Goal: Task Accomplishment & Management: Manage account settings

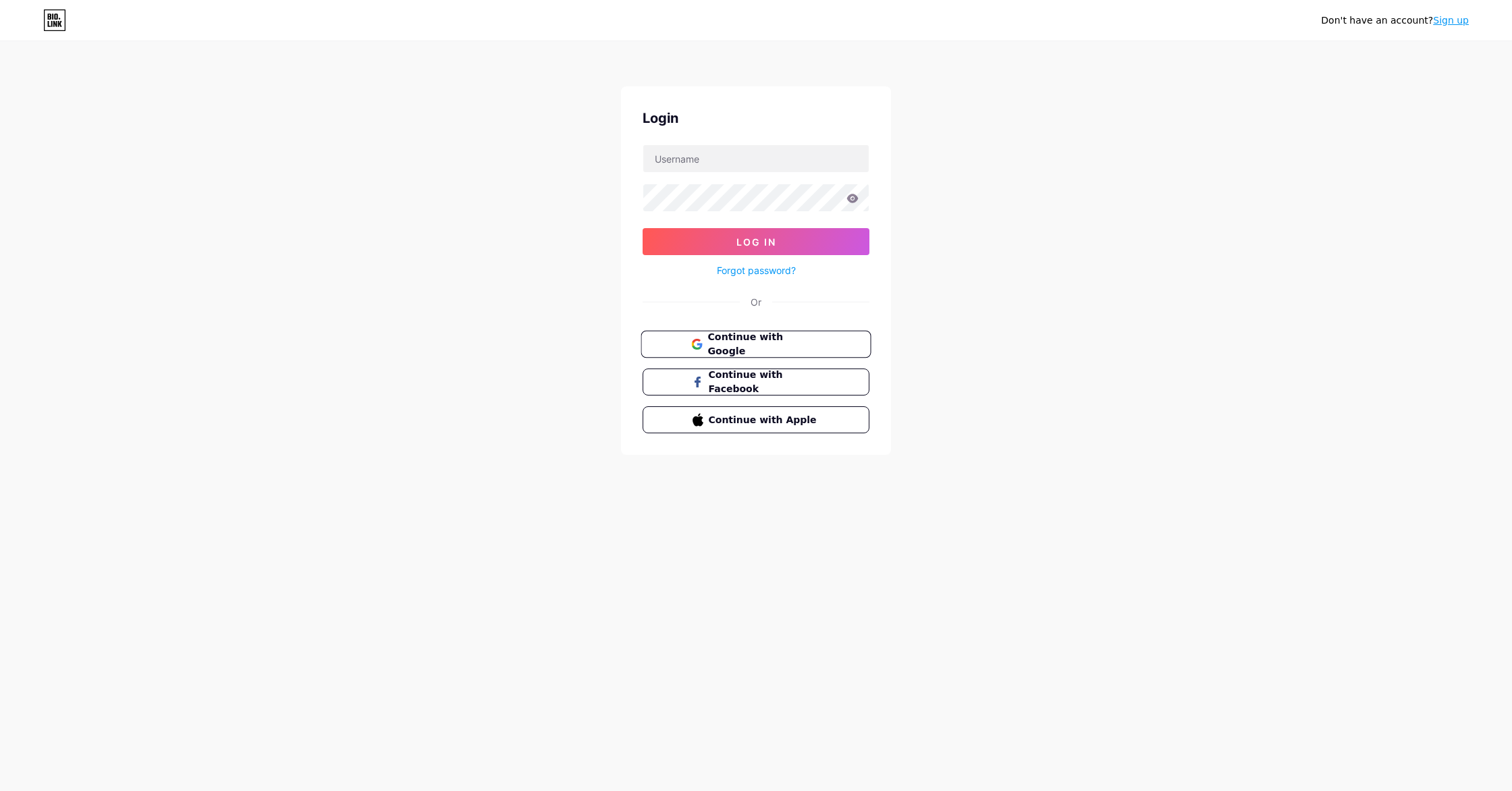
click at [745, 343] on span "Continue with Google" at bounding box center [764, 344] width 113 height 29
click at [682, 163] on input "text" at bounding box center [755, 159] width 225 height 27
click at [854, 198] on icon at bounding box center [852, 198] width 12 height 9
click at [855, 198] on icon at bounding box center [853, 198] width 12 height 8
click at [851, 199] on icon at bounding box center [852, 198] width 12 height 9
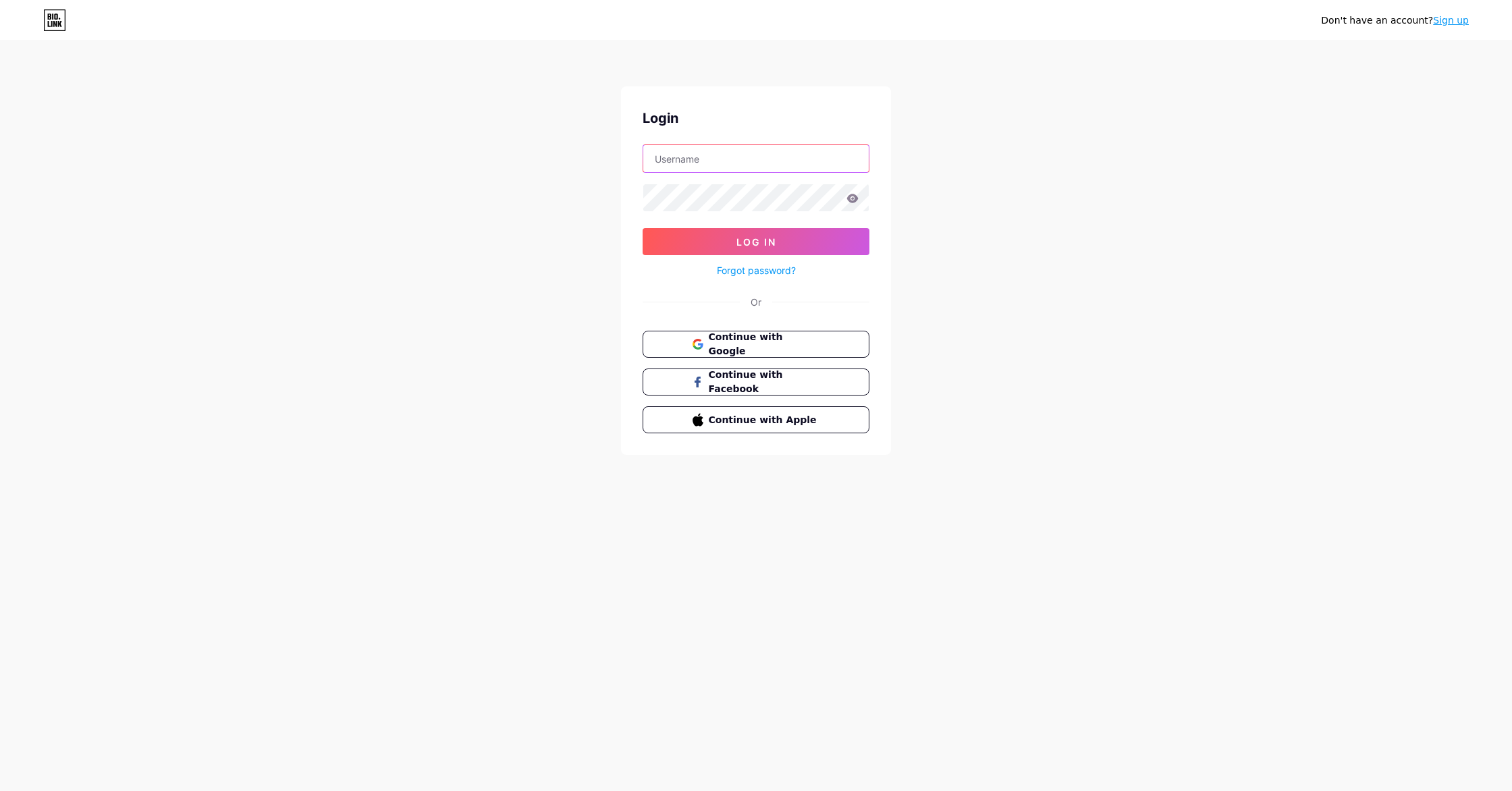
click at [733, 167] on input "text" at bounding box center [755, 159] width 225 height 27
click at [734, 165] on input "text" at bounding box center [755, 159] width 225 height 27
drag, startPoint x: 735, startPoint y: 154, endPoint x: 736, endPoint y: 164, distance: 10.0
click at [736, 155] on input "text" at bounding box center [755, 159] width 225 height 27
paste input "dgroeger.coach@gmail.com"
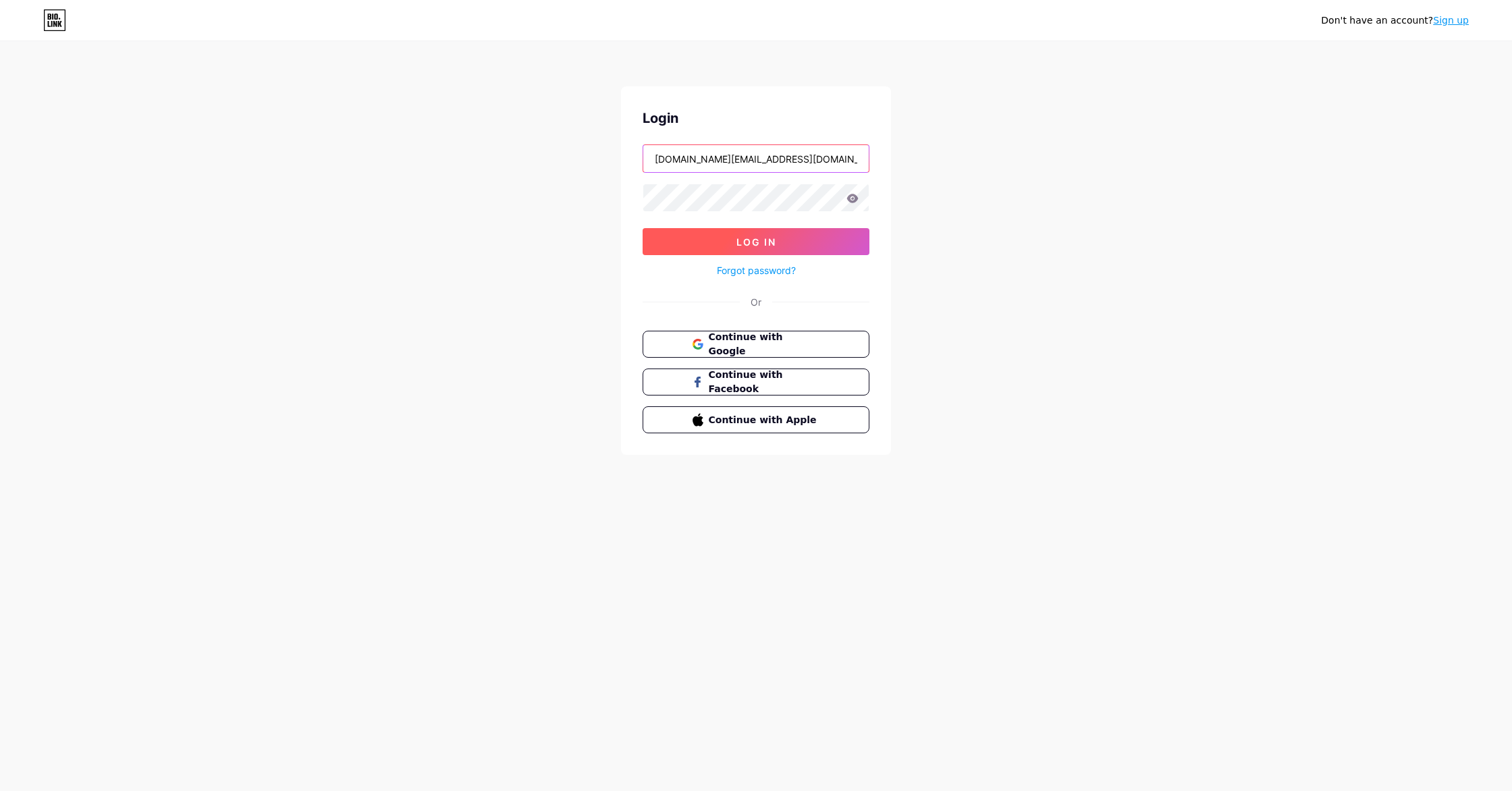
type input "dgroeger.coach@gmail.com"
click at [730, 244] on button "Log In" at bounding box center [755, 241] width 227 height 27
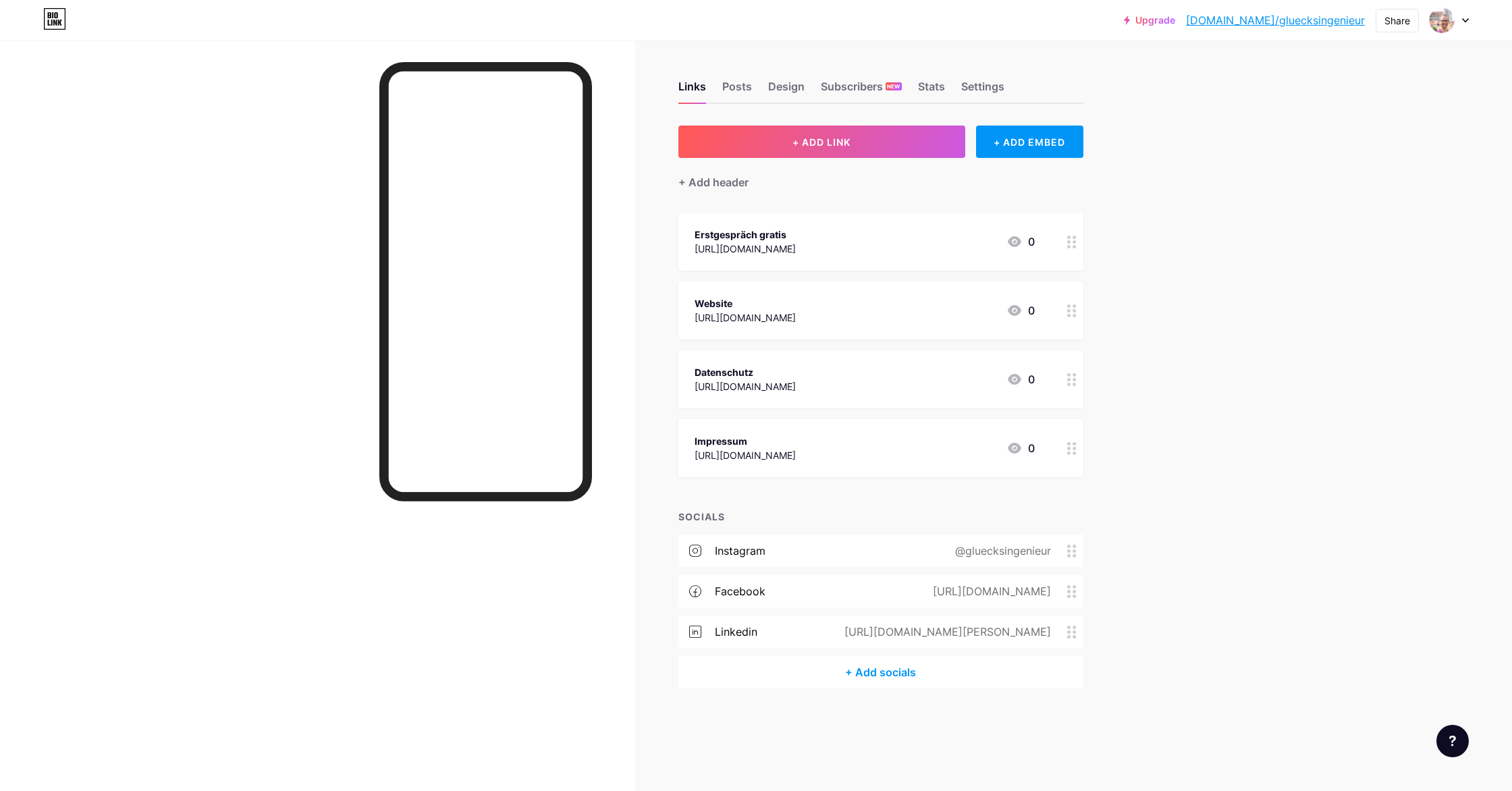
click at [790, 247] on div "https://www.gluecksingenieur.de/Kontakt/" at bounding box center [745, 248] width 101 height 14
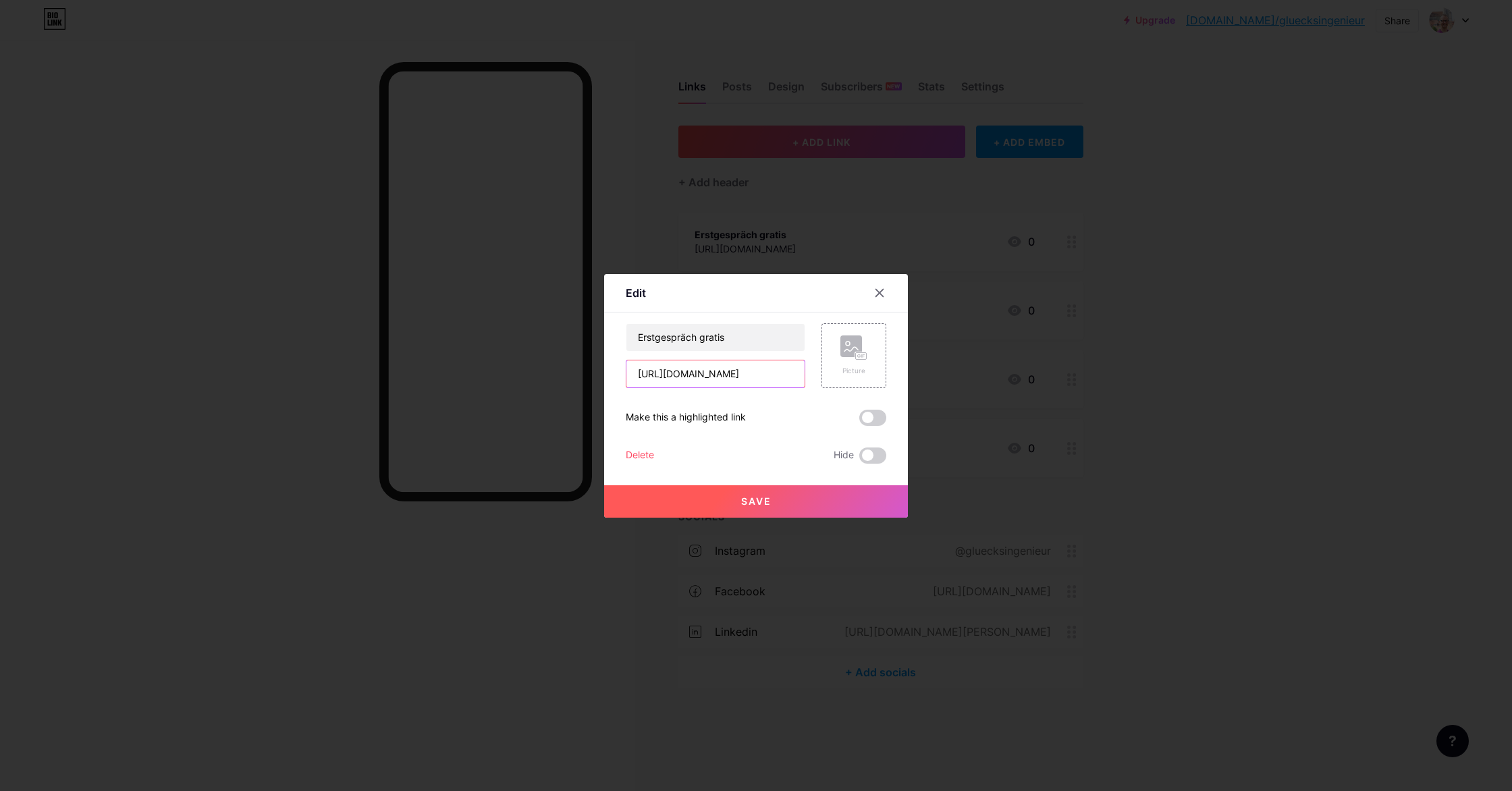
click at [707, 370] on input "https://www.gluecksingenieur.de/Kontakt/" at bounding box center [715, 374] width 178 height 27
click at [709, 370] on input "https://www.gluecksingenieur.de/Kontakt/" at bounding box center [715, 374] width 178 height 27
paste input "calendly.com/dgroeger-coach/30min?month=2025-07"
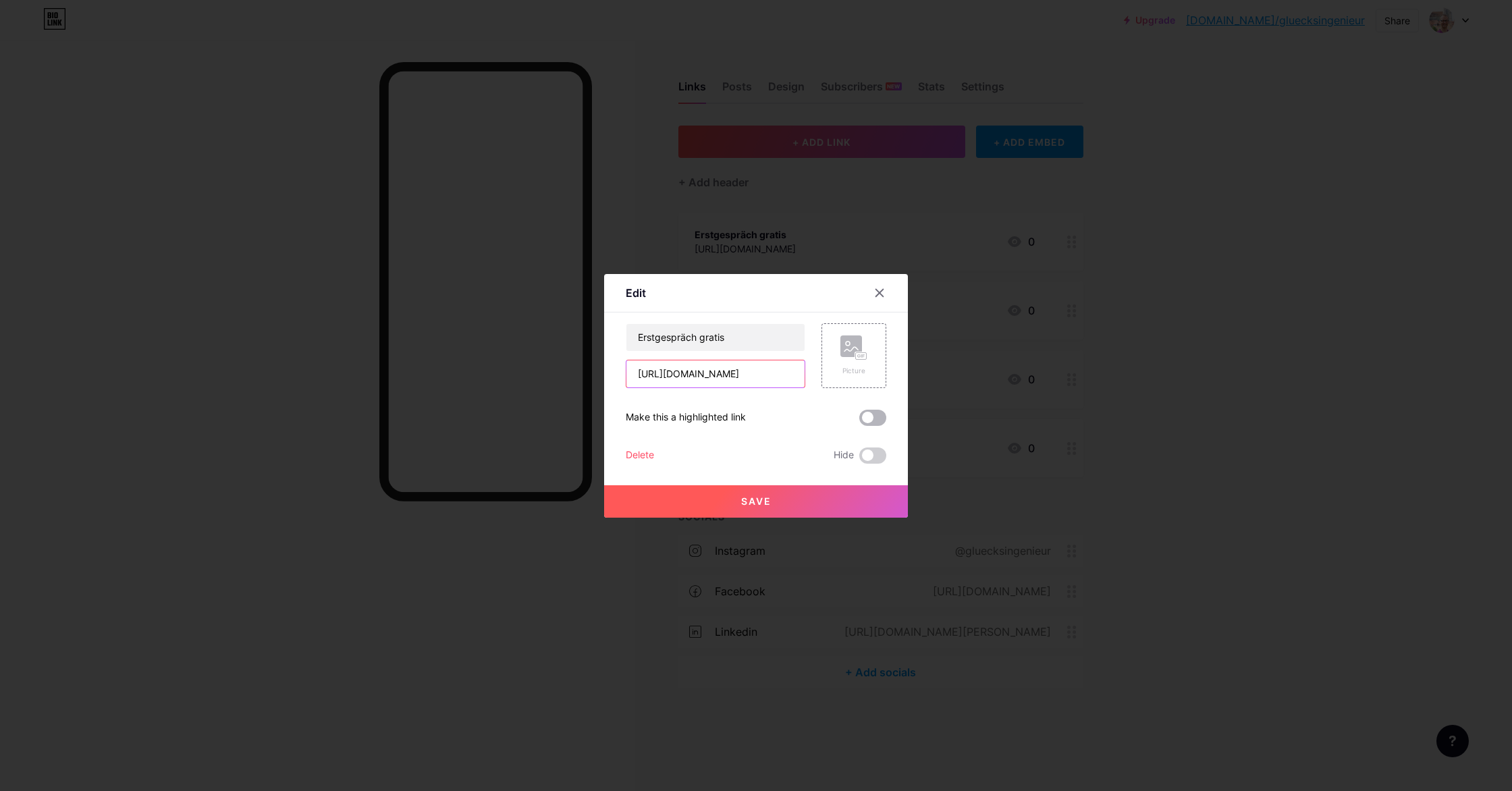
type input "https://calendly.com/dgroeger-coach/30min?month=2025-07"
click at [875, 420] on span at bounding box center [872, 418] width 27 height 16
click at [859, 421] on input "checkbox" at bounding box center [859, 421] width 0 height 0
click at [784, 504] on button "Save" at bounding box center [756, 501] width 304 height 32
